Goal: Information Seeking & Learning: Compare options

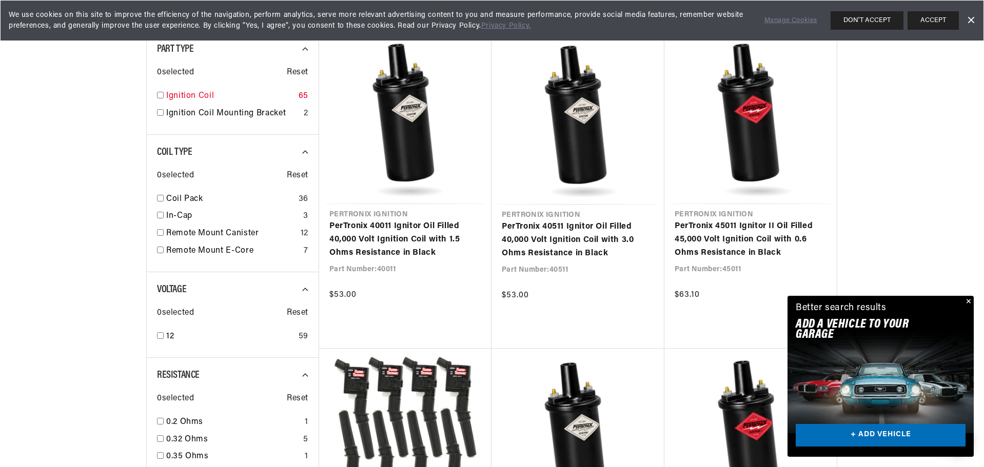
click at [161, 96] on input "checkbox" at bounding box center [160, 95] width 7 height 7
checkbox input "true"
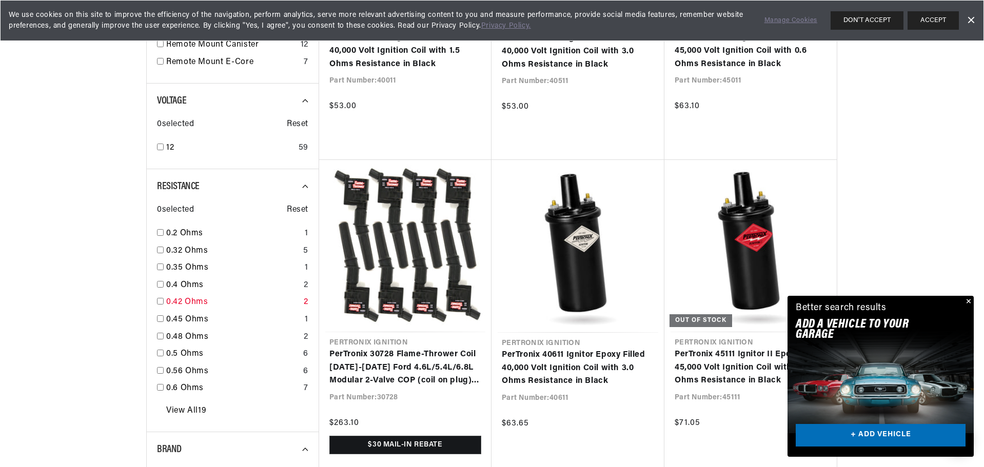
scroll to position [564, 0]
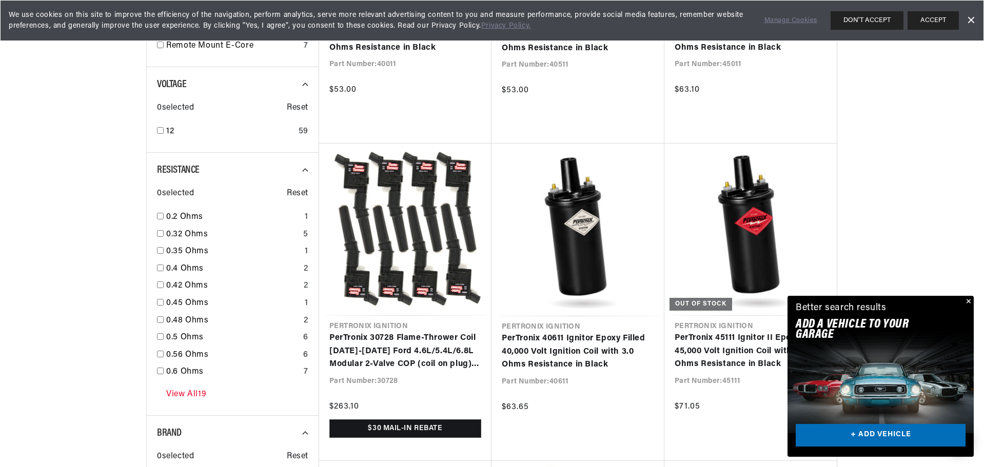
click at [185, 392] on link "View All 19" at bounding box center [186, 394] width 40 height 13
click at [162, 371] on input "checkbox" at bounding box center [160, 371] width 7 height 7
checkbox input "true"
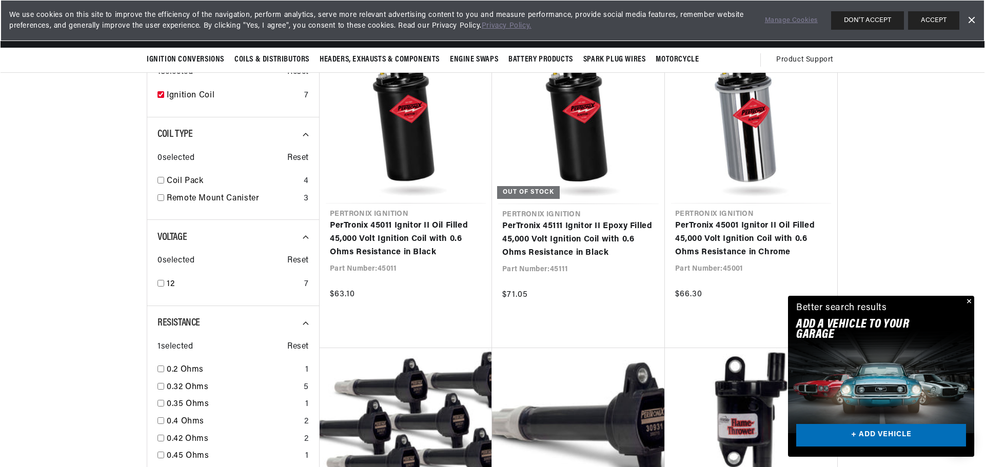
scroll to position [359, 0]
click at [968, 303] on div "Close dialog FIND THE RIGHT PARTS Take our quick quiz using the button below, a…" at bounding box center [492, 233] width 985 height 467
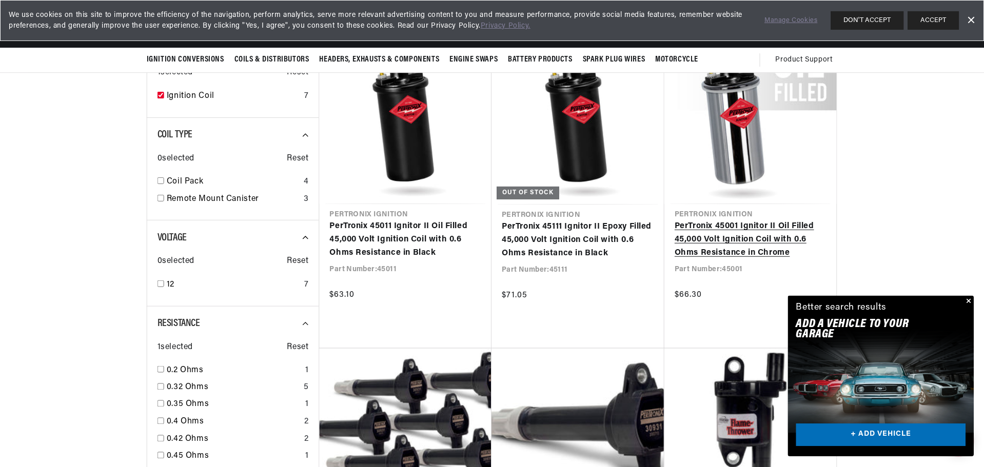
scroll to position [0, 0]
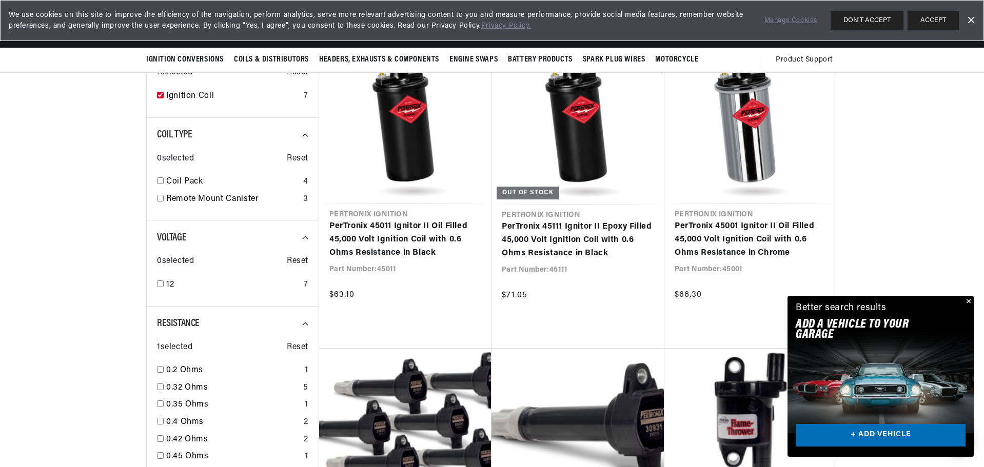
click at [968, 299] on button "Close" at bounding box center [967, 302] width 12 height 12
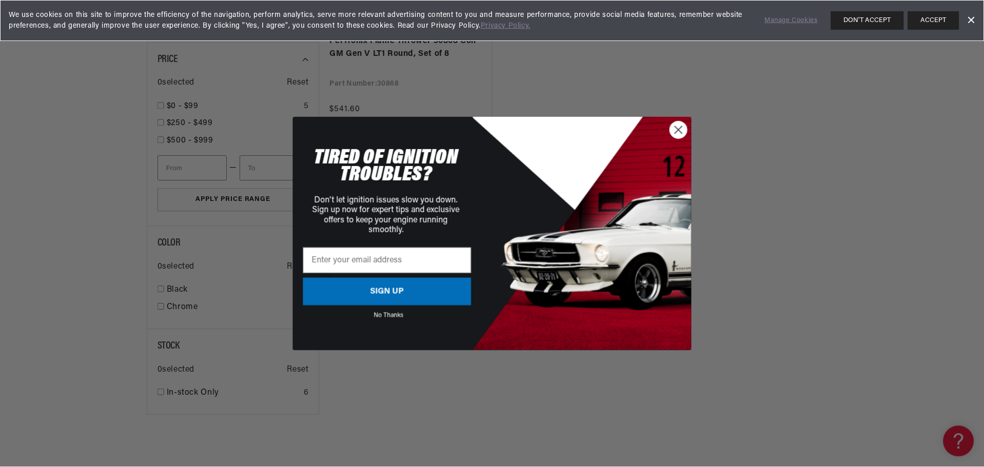
scroll to position [1179, 0]
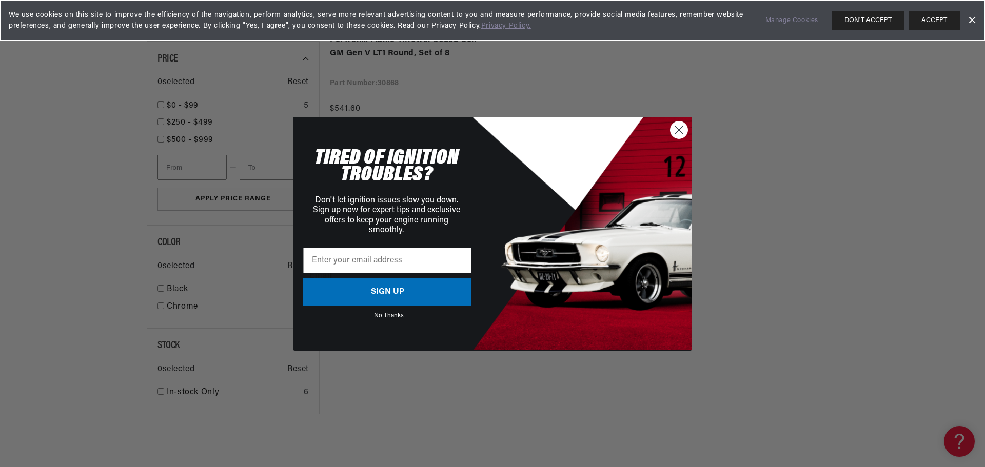
click at [672, 134] on circle "Close dialog" at bounding box center [678, 129] width 17 height 17
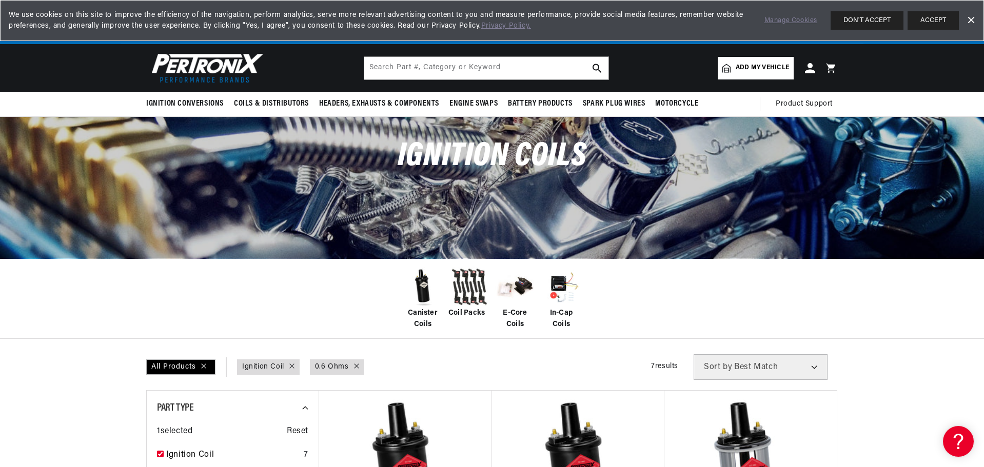
scroll to position [0, 19]
drag, startPoint x: 848, startPoint y: 257, endPoint x: 830, endPoint y: 90, distance: 168.1
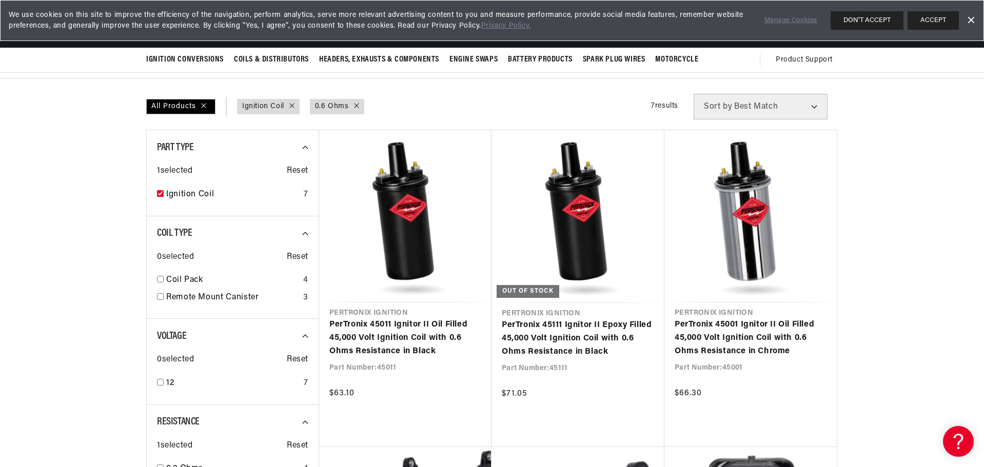
scroll to position [256, 0]
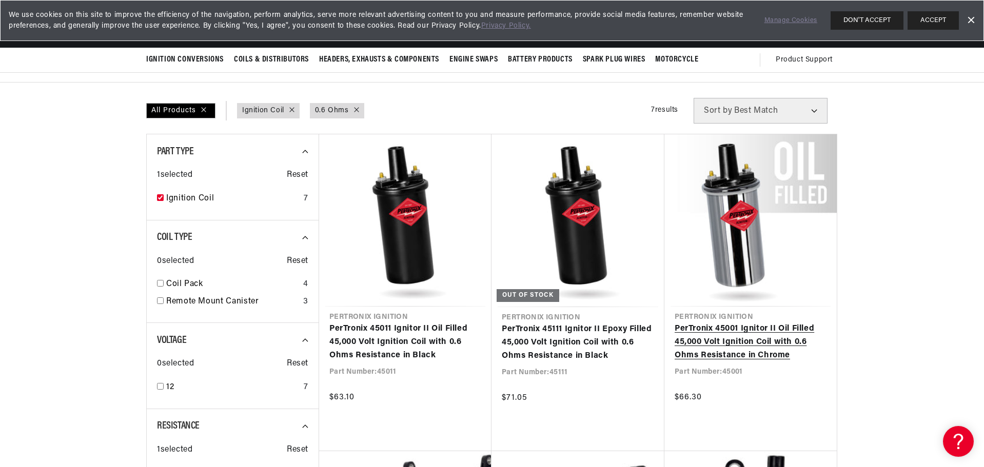
click at [713, 334] on link "PerTronix 45001 Ignitor II Oil Filled 45,000 Volt Ignition Coil with 0.6 Ohms R…" at bounding box center [750, 342] width 152 height 39
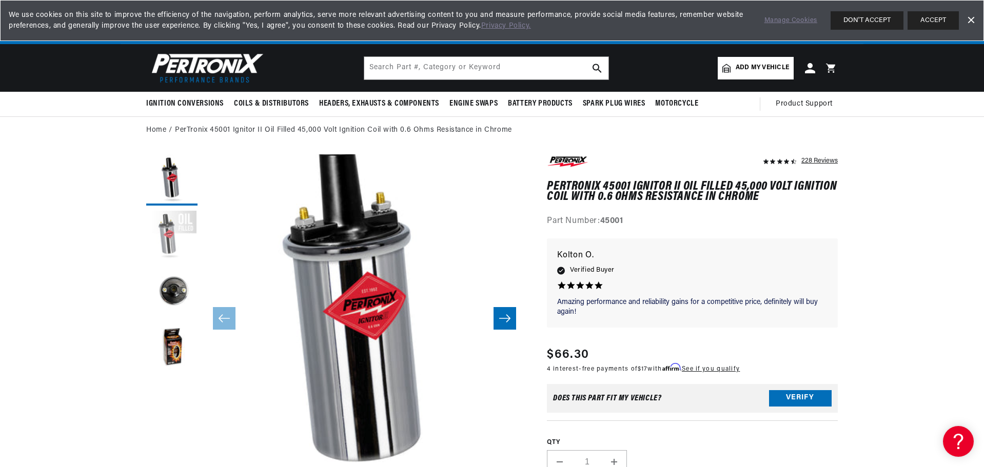
click at [174, 239] on button "Load image 2 in gallery view" at bounding box center [171, 236] width 51 height 51
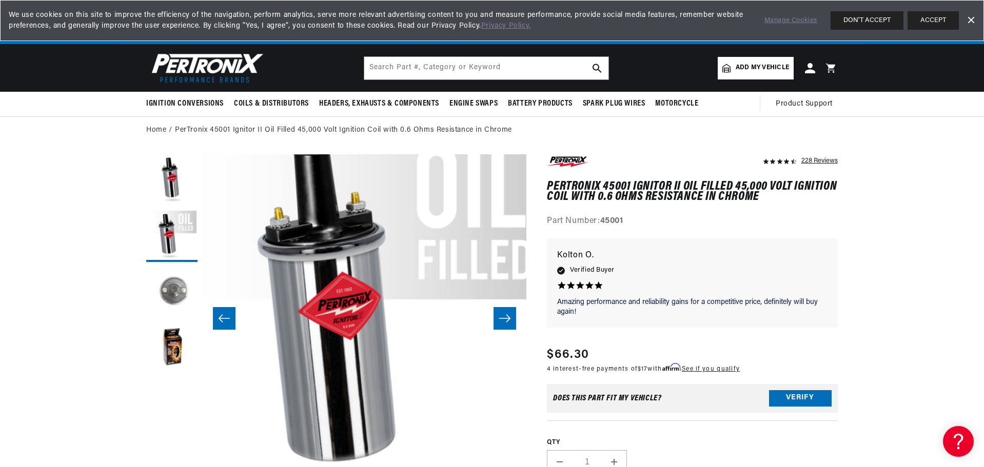
click at [172, 291] on button "Load image 3 in gallery view" at bounding box center [171, 292] width 51 height 51
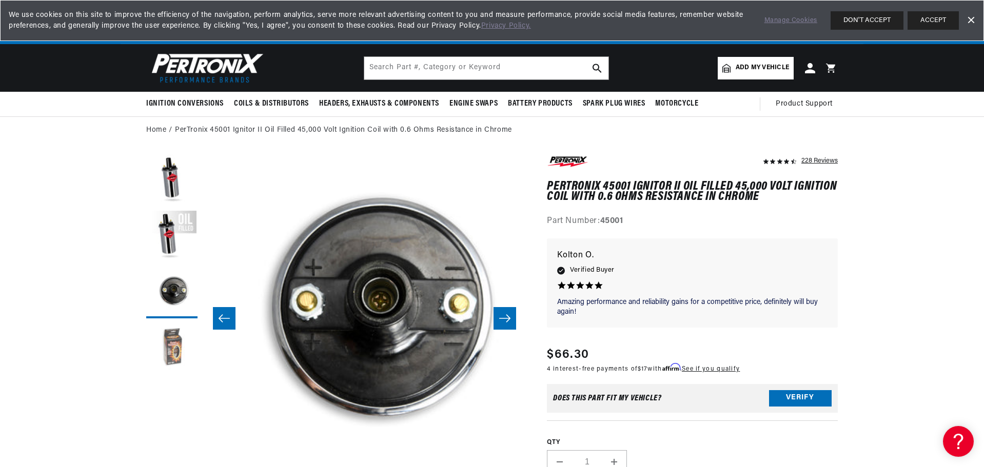
scroll to position [0, 383]
click at [173, 348] on button "Load image 4 in gallery view" at bounding box center [171, 349] width 51 height 51
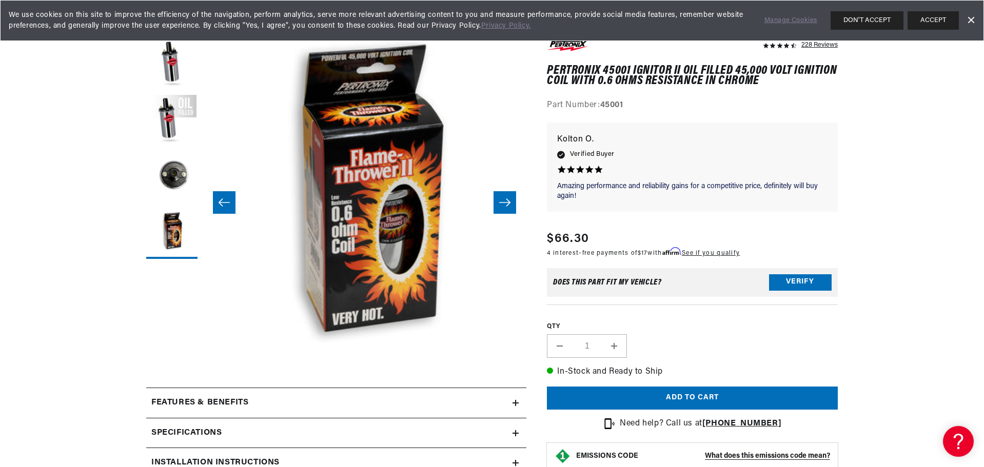
scroll to position [308, 0]
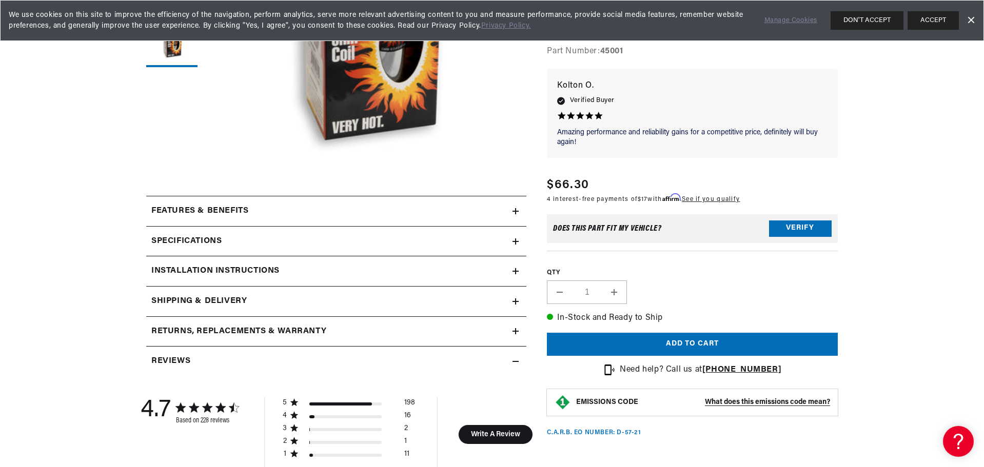
click at [218, 209] on h2 "Features & Benefits" at bounding box center [199, 211] width 97 height 13
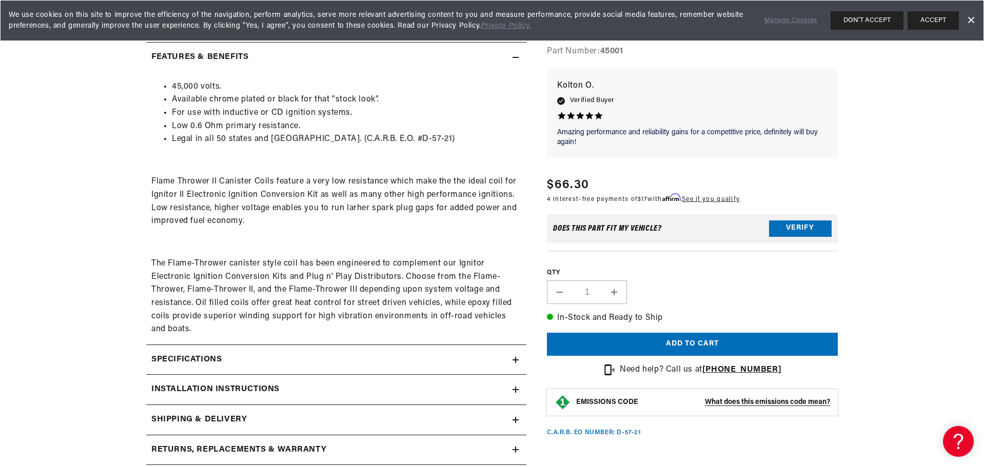
scroll to position [0, 0]
click at [198, 361] on h2 "Specifications" at bounding box center [186, 359] width 70 height 13
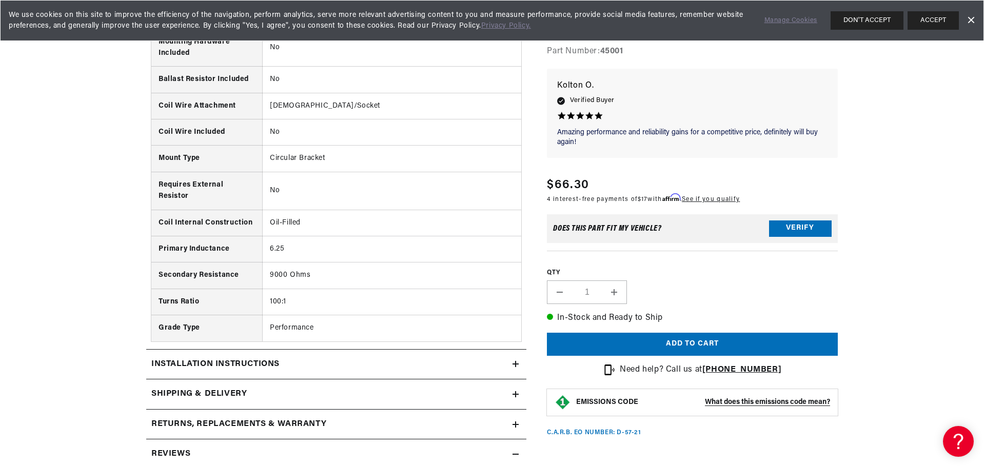
scroll to position [1179, 0]
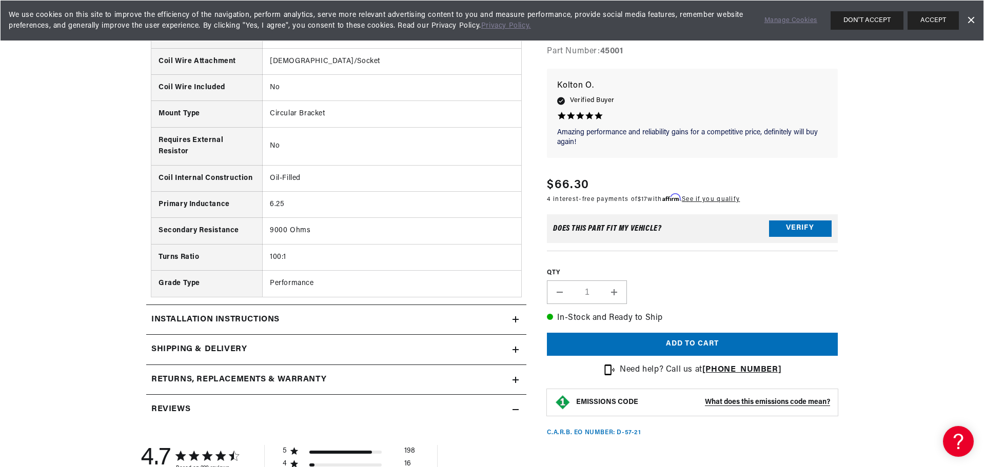
click at [256, 329] on summary "Installation instructions" at bounding box center [336, 320] width 380 height 30
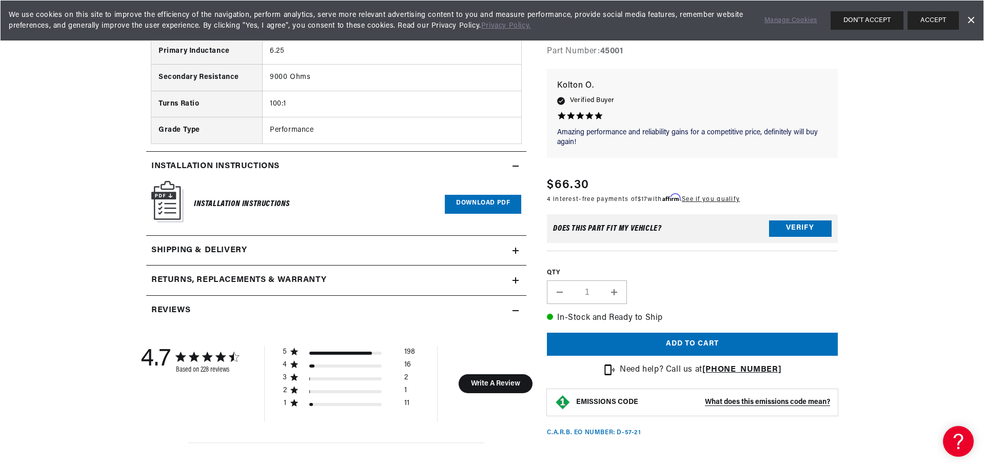
scroll to position [0, 383]
click at [239, 305] on div "Reviews" at bounding box center [329, 310] width 366 height 13
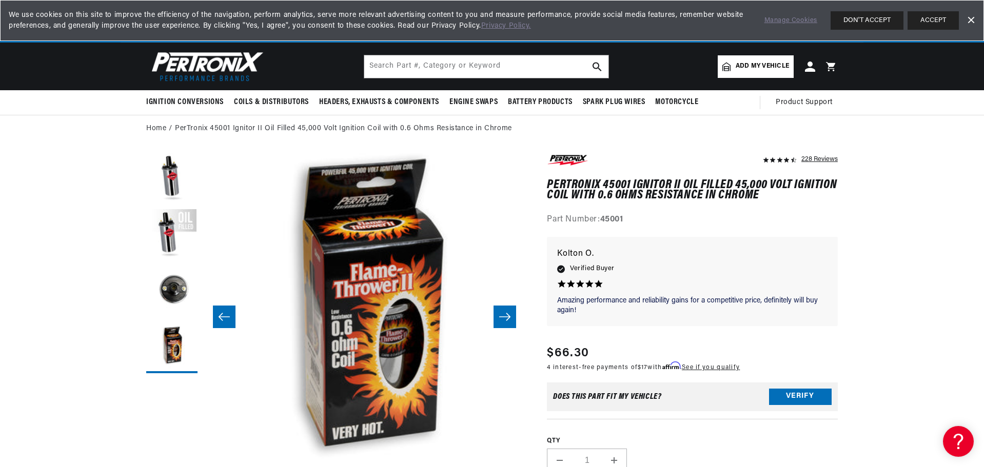
scroll to position [0, 0]
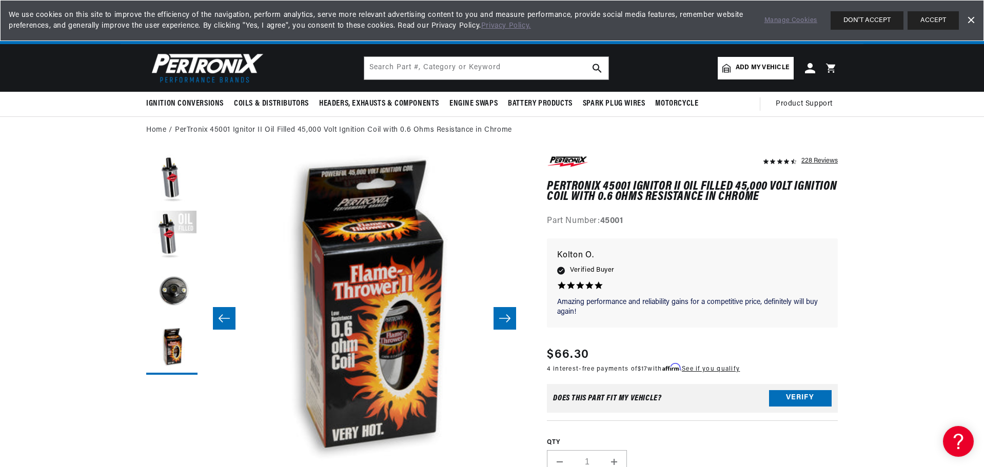
click at [581, 185] on h1 "PerTronix 45001 Ignitor II Oil Filled 45,000 Volt Ignition Coil with 0.6 Ohms R…" at bounding box center [692, 192] width 291 height 21
click at [576, 182] on h1 "PerTronix 45001 Ignitor II Oil Filled 45,000 Volt Ignition Coil with 0.6 Ohms R…" at bounding box center [692, 192] width 291 height 21
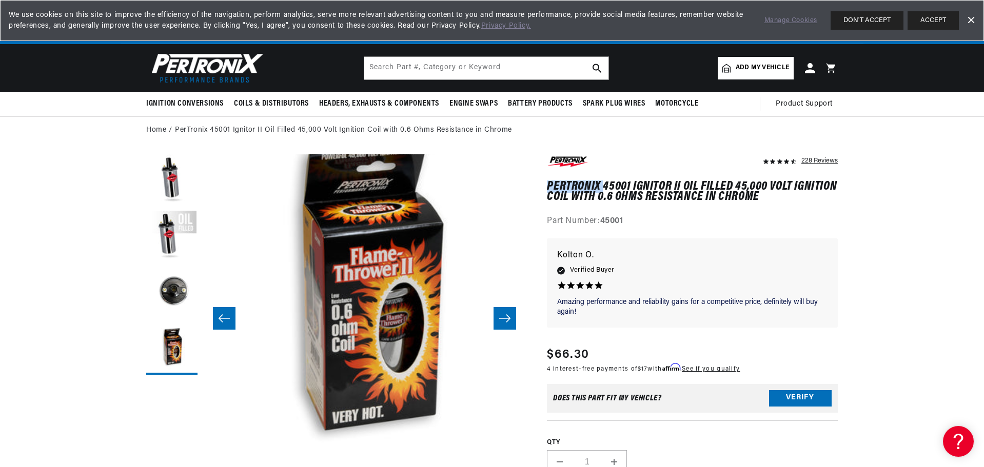
scroll to position [32, 971]
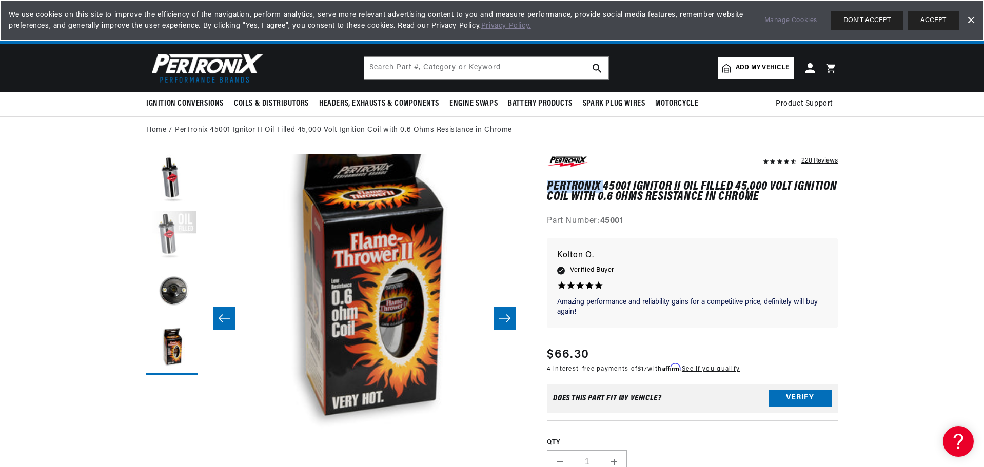
click at [173, 237] on button "Load image 2 in gallery view" at bounding box center [171, 236] width 51 height 51
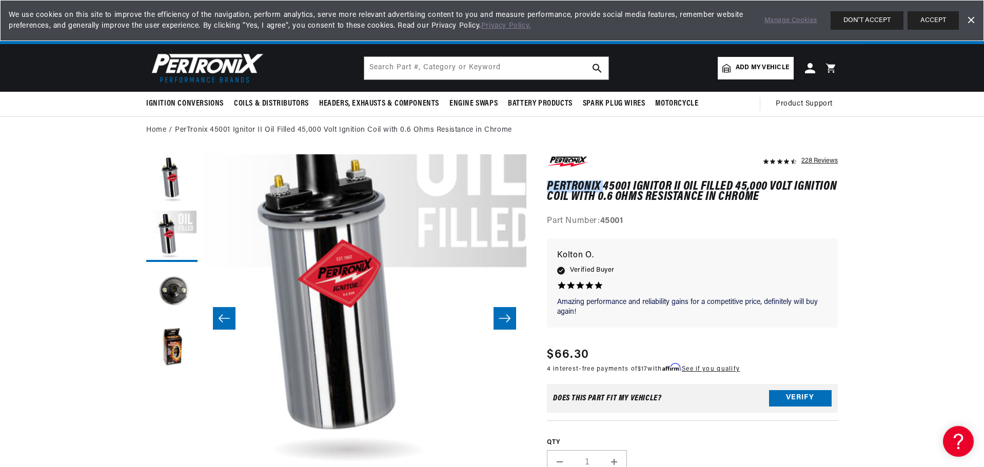
scroll to position [0, 383]
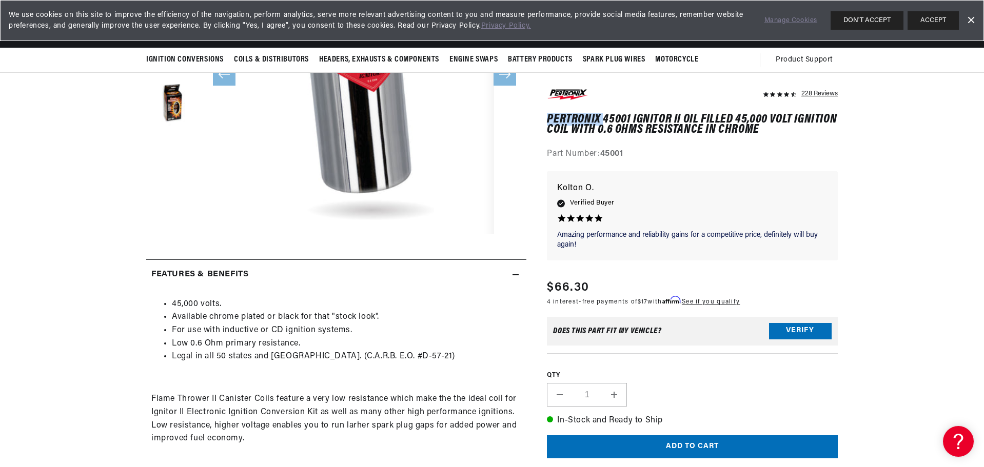
scroll to position [0, 0]
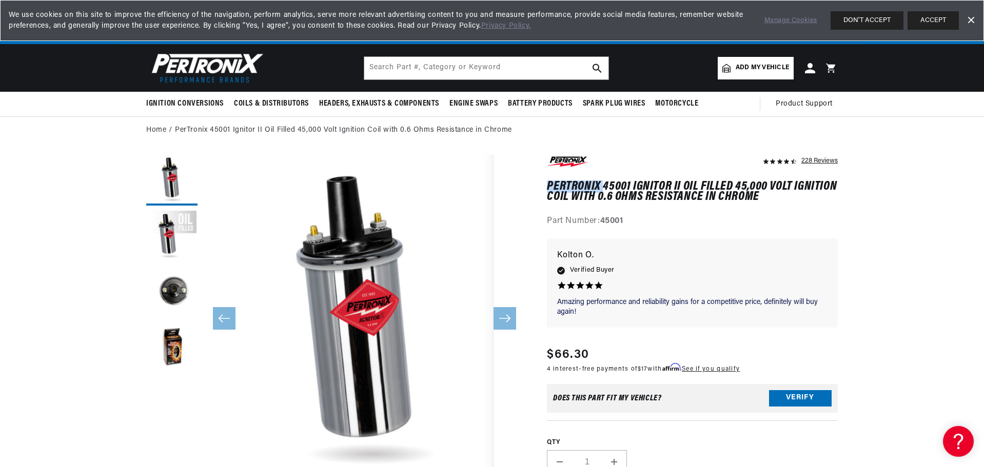
copy h1 "PerTronix"
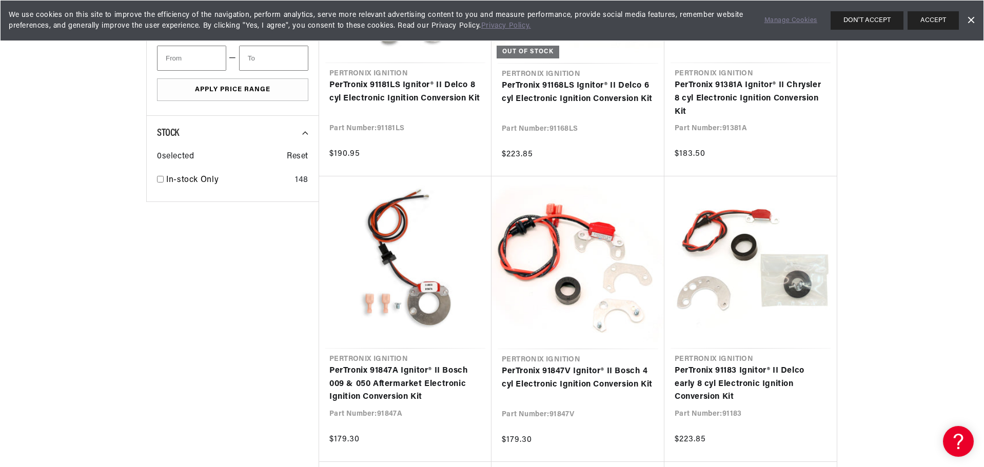
scroll to position [718, 0]
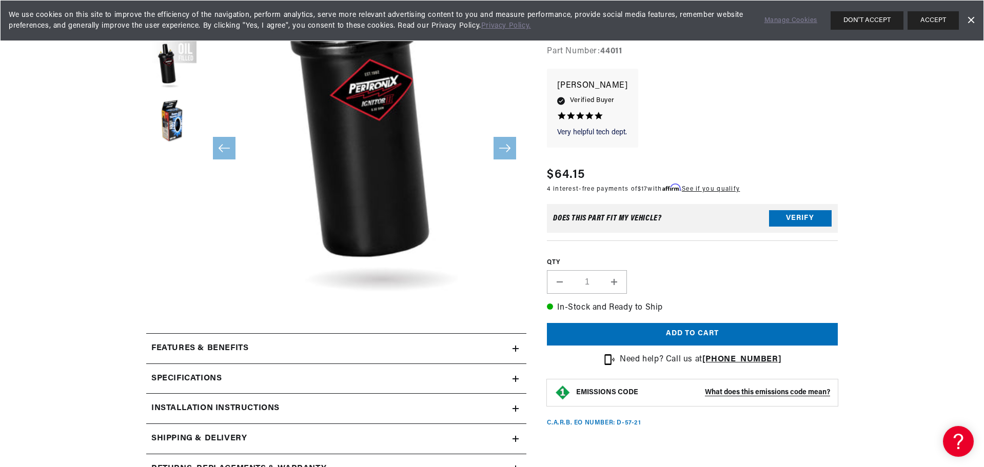
scroll to position [308, 0]
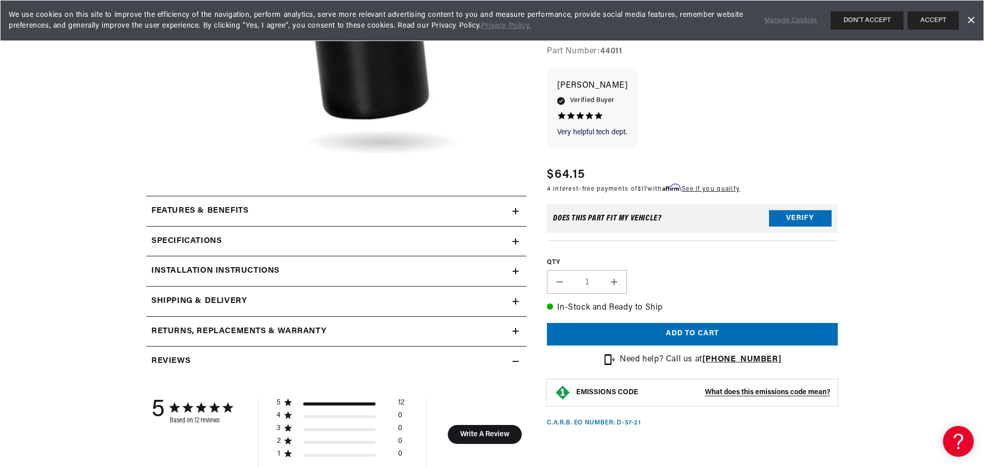
click at [221, 213] on h2 "Features & Benefits" at bounding box center [199, 211] width 97 height 13
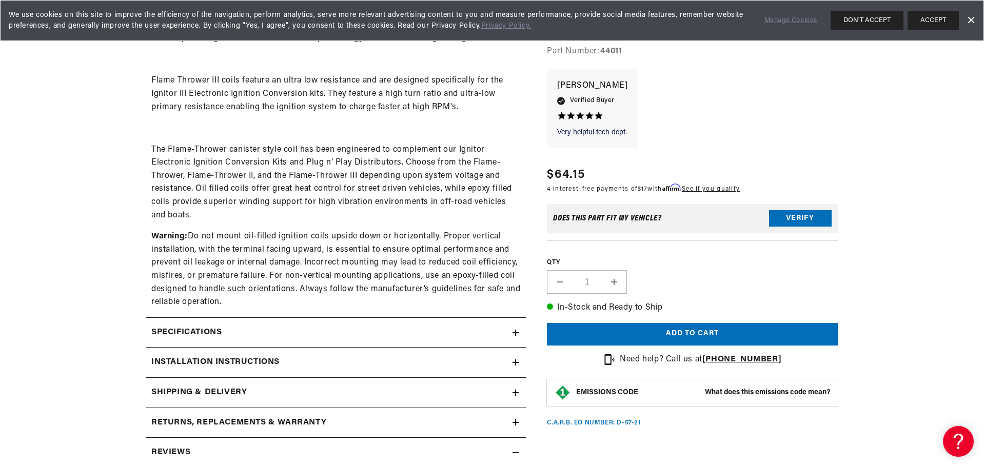
scroll to position [564, 0]
click at [275, 326] on div "Specifications" at bounding box center [329, 331] width 366 height 13
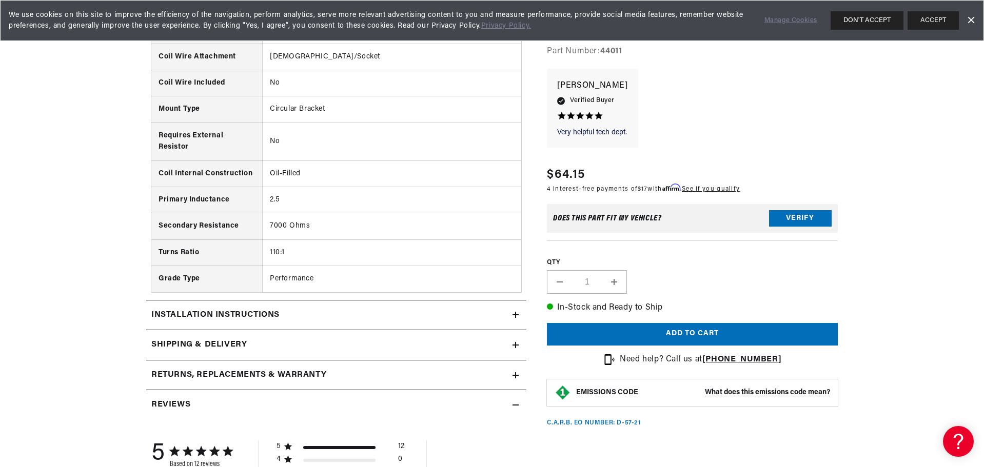
scroll to position [1282, 0]
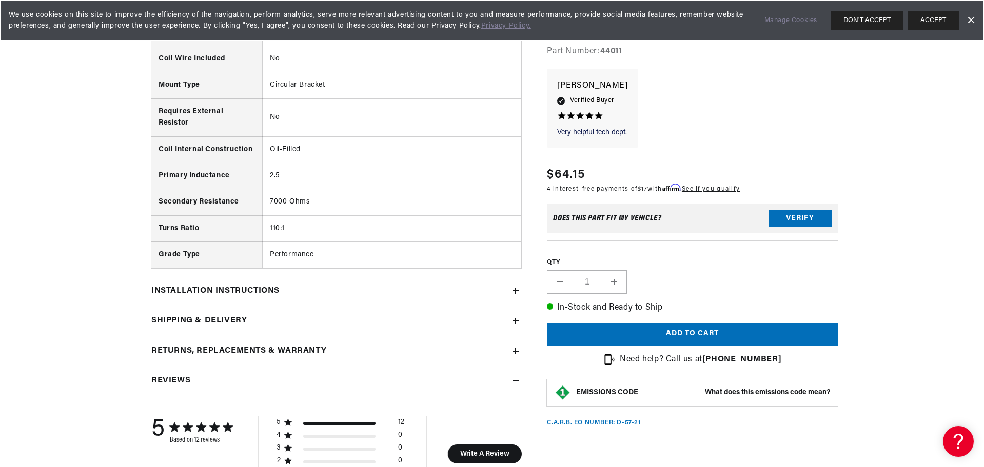
click at [313, 292] on div "Installation instructions" at bounding box center [329, 291] width 366 height 13
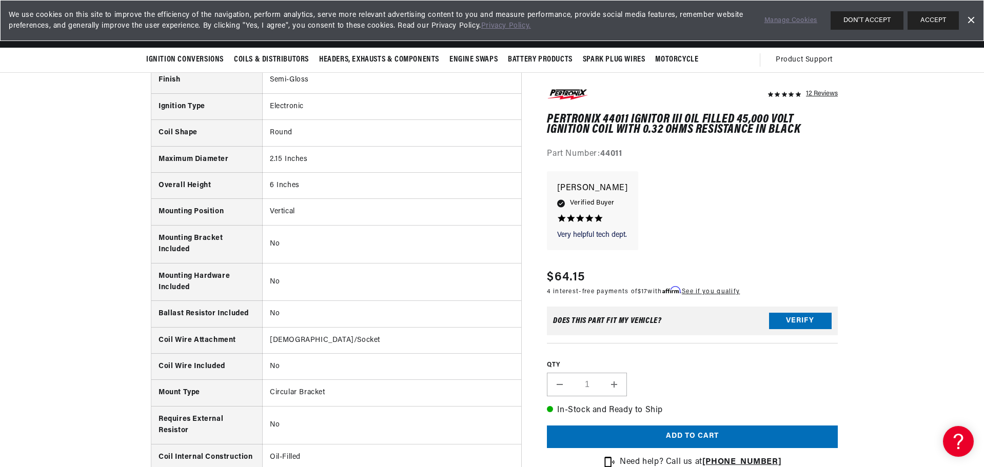
scroll to position [0, 383]
